Goal: Task Accomplishment & Management: Manage account settings

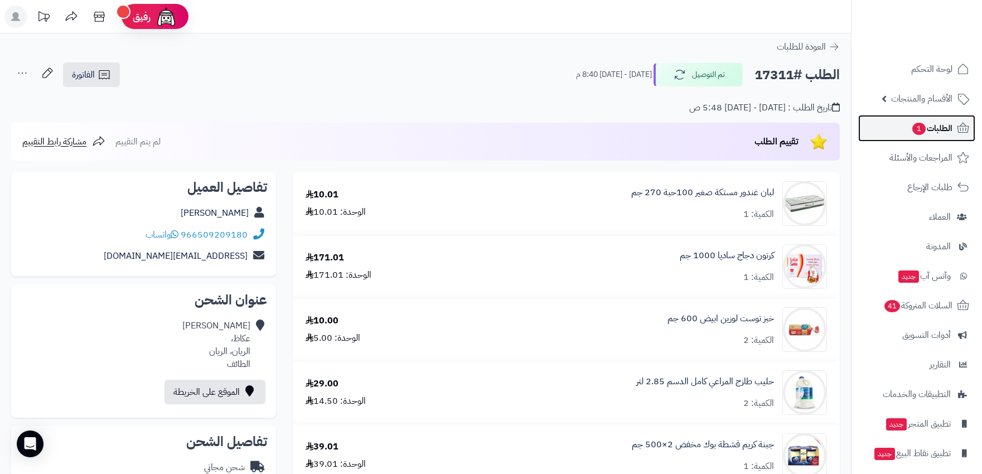
click at [935, 129] on span "الطلبات 1" at bounding box center [931, 128] width 41 height 16
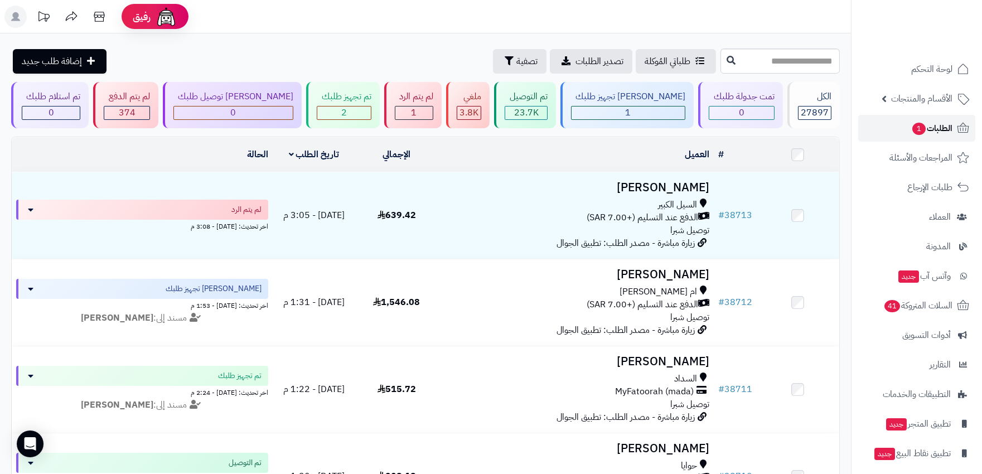
click at [949, 124] on span "الطلبات 1" at bounding box center [931, 128] width 41 height 16
click at [944, 127] on span "الطلبات 1" at bounding box center [931, 128] width 41 height 16
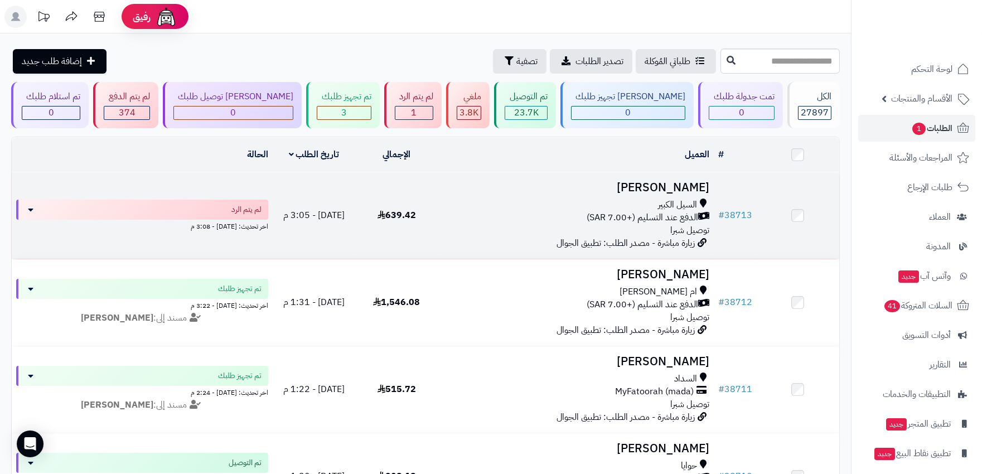
click at [481, 242] on td "[PERSON_NAME] السيل الكبير الدفع عند التسليم (+7.00 SAR) توصيل شبرا زيارة مباشر…" at bounding box center [576, 215] width 276 height 86
